Goal: Task Accomplishment & Management: Manage account settings

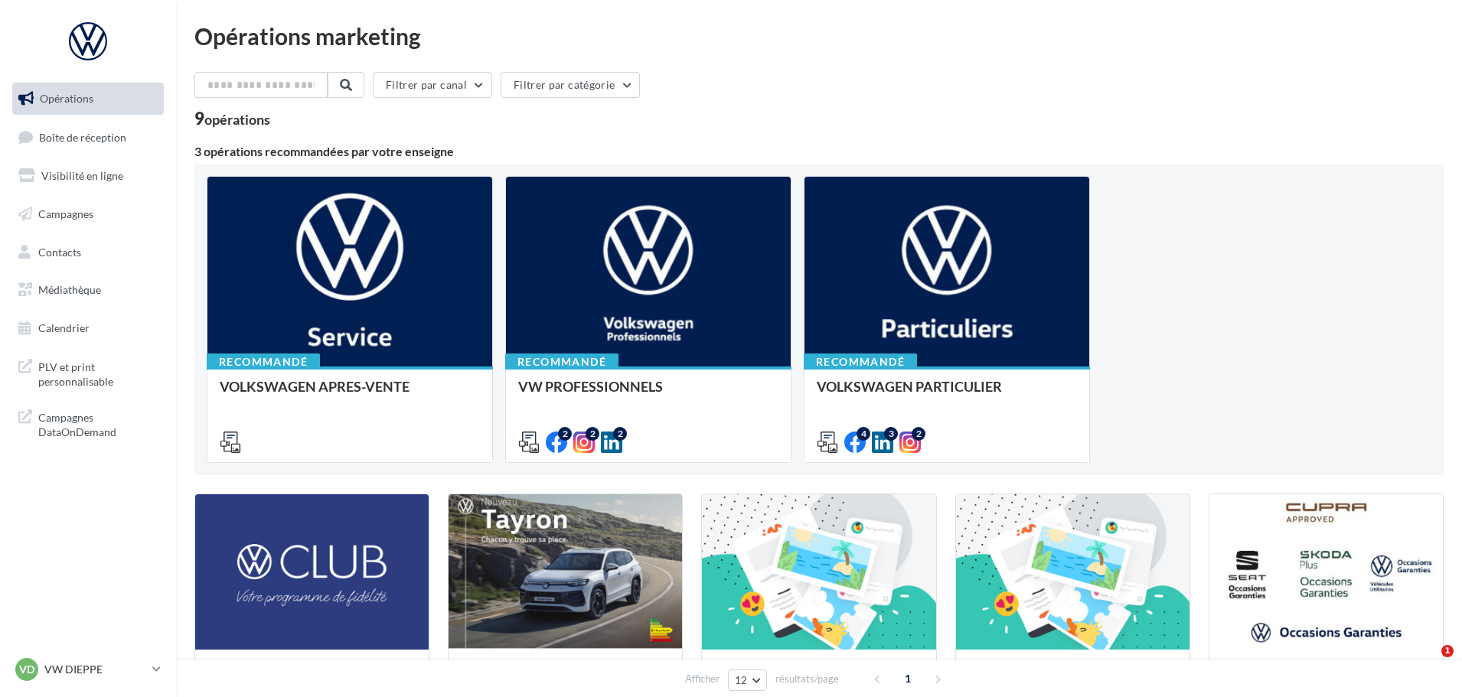
click at [60, 117] on ul "Opérations Boîte de réception Visibilité en ligne Campagnes Contacts Médiathèqu…" at bounding box center [88, 214] width 164 height 274
click at [112, 155] on ul "Opérations Boîte de réception Visibilité en ligne Campagnes Contacts Médiathèqu…" at bounding box center [88, 214] width 164 height 274
click at [102, 146] on link "Boîte de réception 83" at bounding box center [88, 137] width 158 height 33
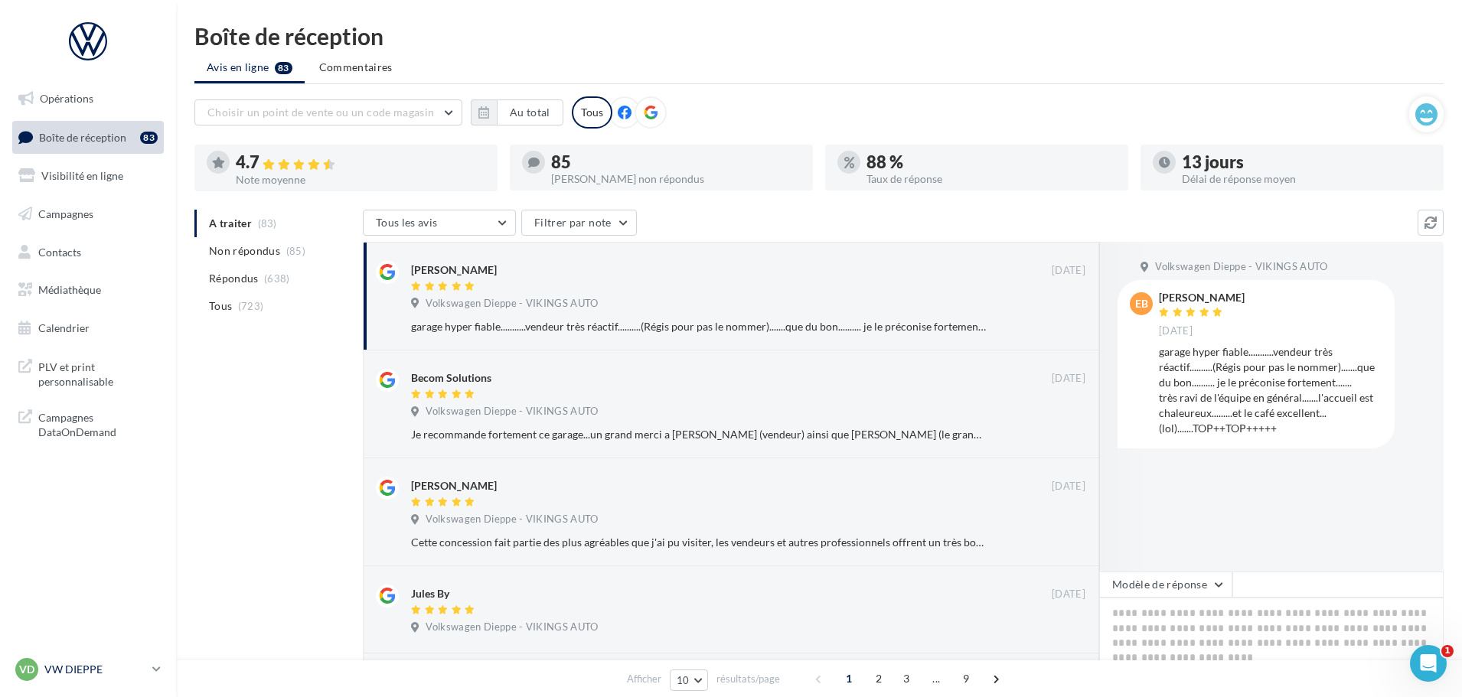
click at [61, 667] on p "VW DIEPPE" at bounding box center [95, 669] width 102 height 15
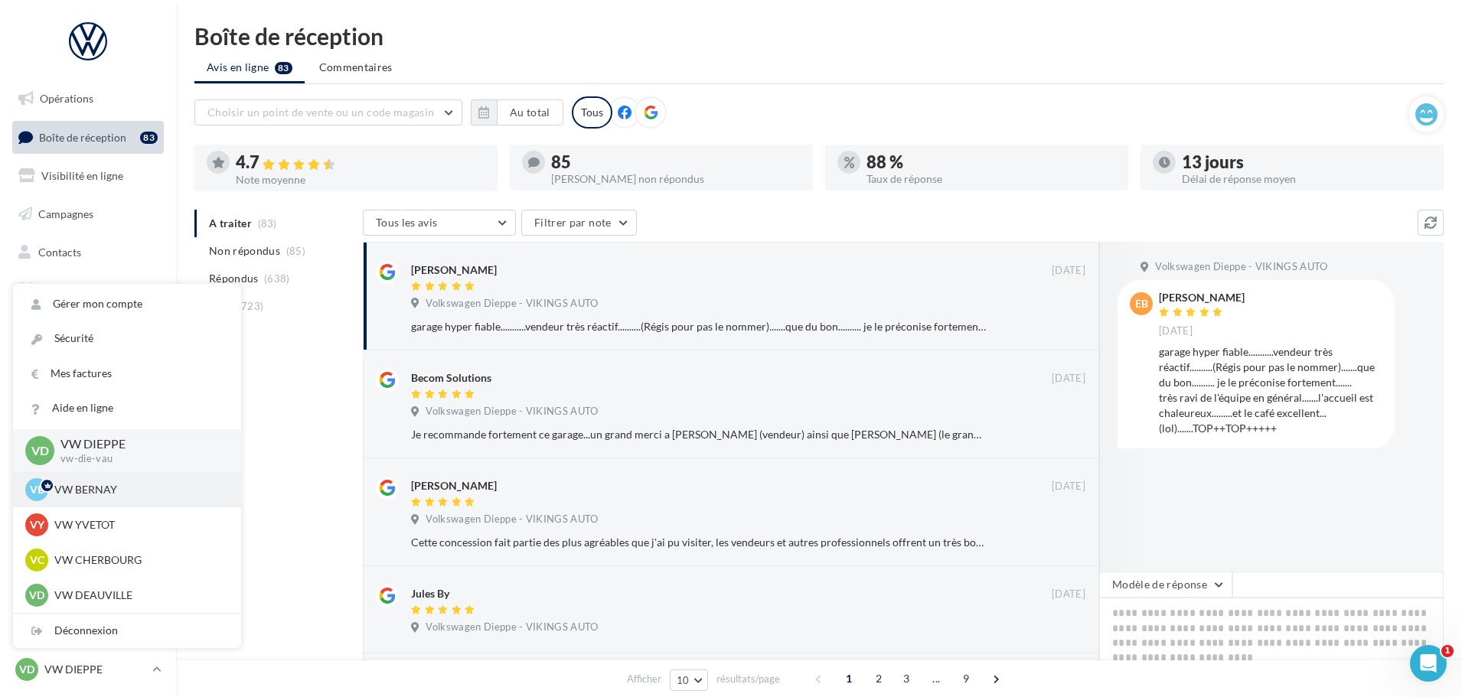
click at [106, 484] on p "VW BERNAY" at bounding box center [138, 489] width 168 height 15
